Goal: Transaction & Acquisition: Download file/media

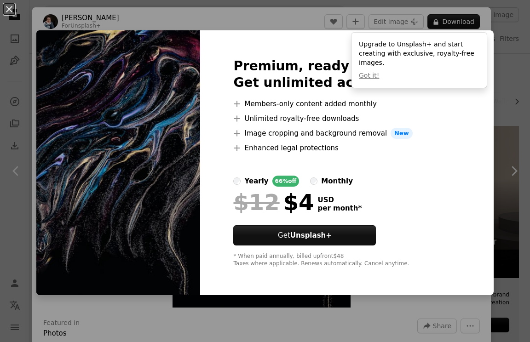
scroll to position [300, 0]
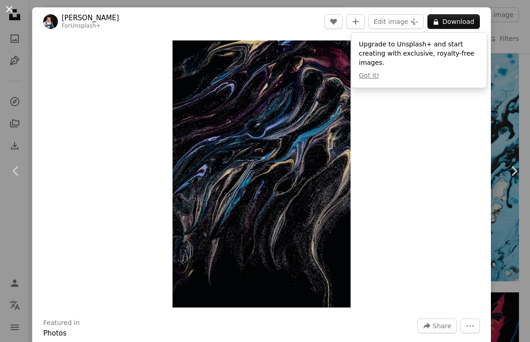
click at [10, 8] on button "An X shape" at bounding box center [9, 9] width 11 height 11
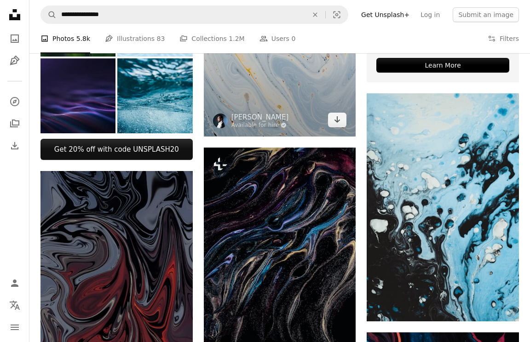
scroll to position [272, 0]
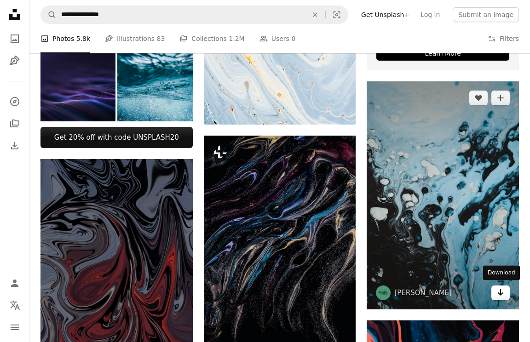
click at [496, 294] on icon "Arrow pointing down" at bounding box center [499, 292] width 7 height 11
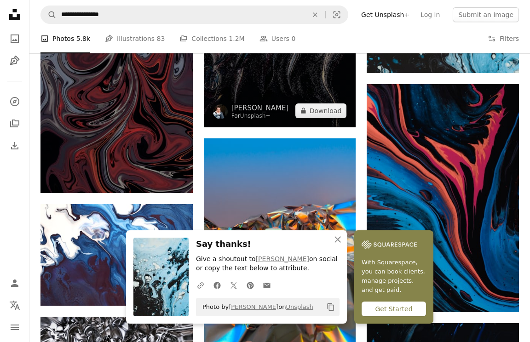
scroll to position [518, 0]
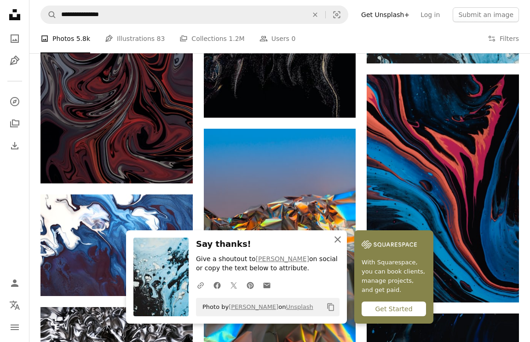
click at [335, 245] on icon "An X shape" at bounding box center [337, 239] width 11 height 11
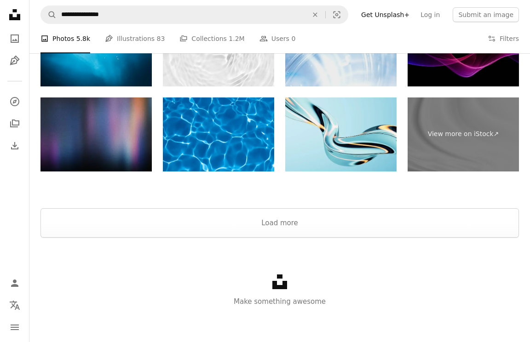
scroll to position [1636, 0]
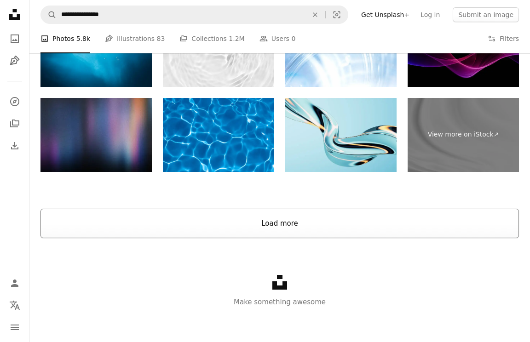
click at [289, 222] on button "Load more" at bounding box center [279, 223] width 478 height 29
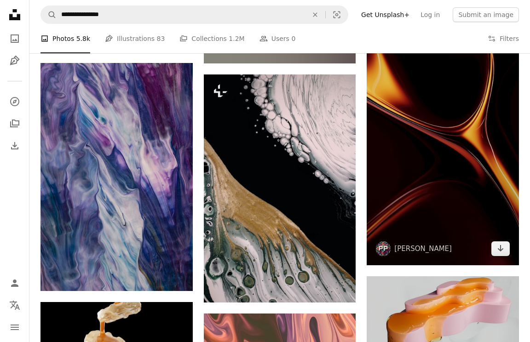
scroll to position [2221, 0]
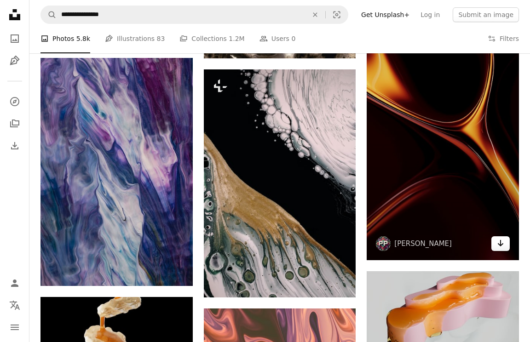
click at [501, 245] on icon "Arrow pointing down" at bounding box center [499, 243] width 7 height 11
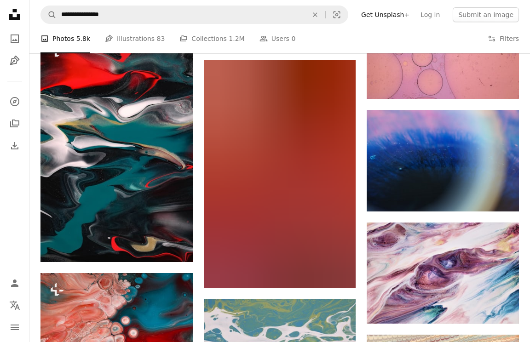
scroll to position [4169, 0]
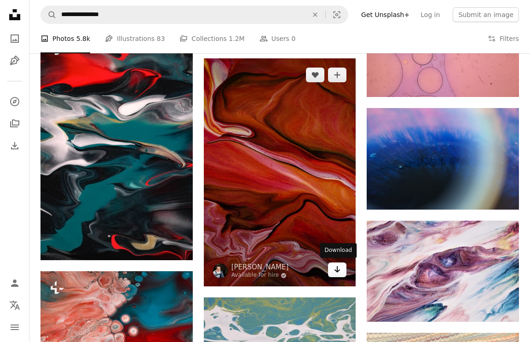
click at [336, 267] on icon "Arrow pointing down" at bounding box center [336, 269] width 7 height 11
